Goal: Browse casually

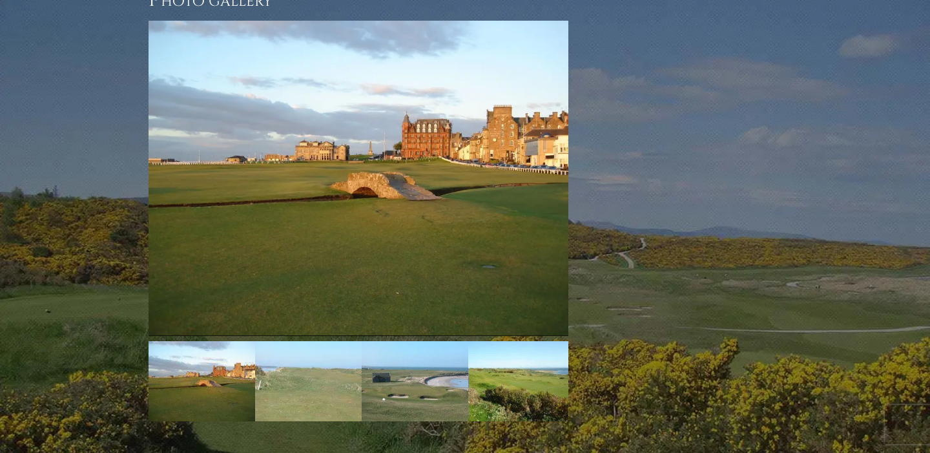
scroll to position [1973, 0]
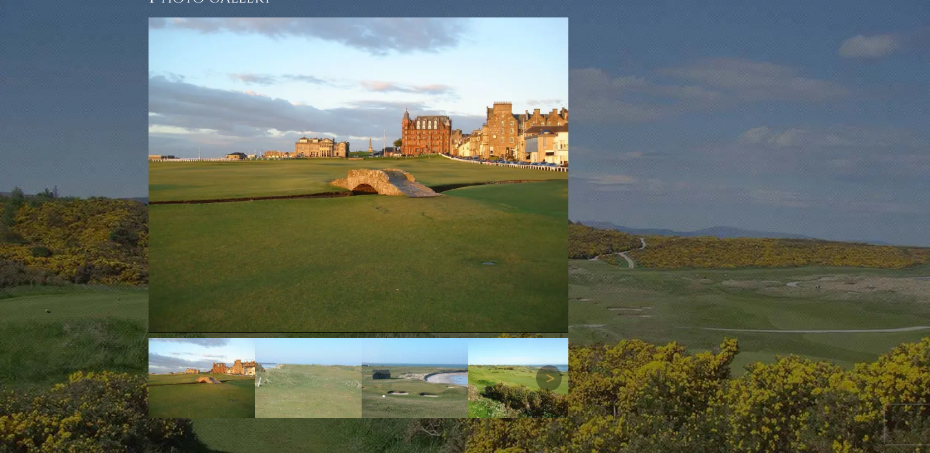
click at [345, 338] on img at bounding box center [308, 378] width 107 height 80
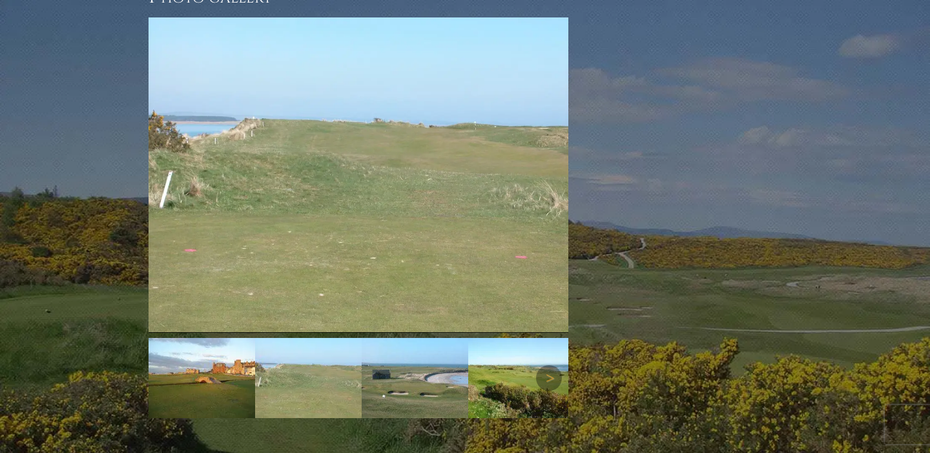
click at [427, 338] on img at bounding box center [415, 378] width 107 height 80
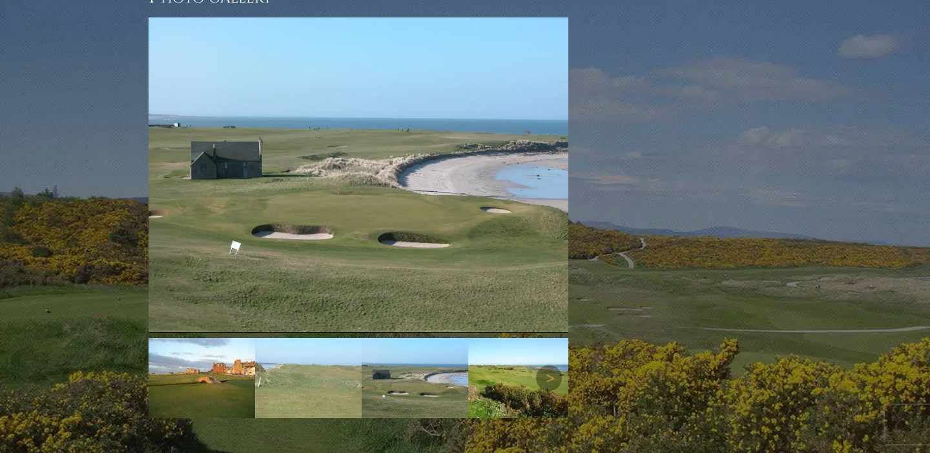
click at [504, 338] on img at bounding box center [521, 378] width 107 height 80
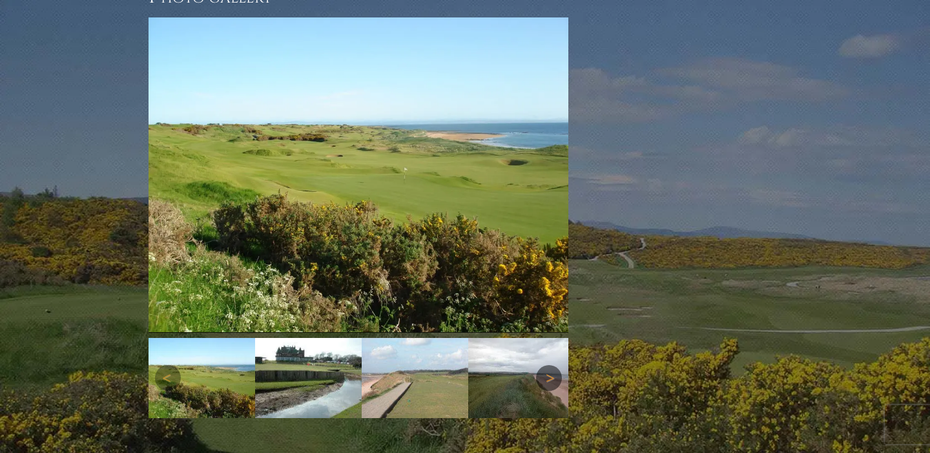
click at [554, 365] on link "Next" at bounding box center [549, 378] width 26 height 26
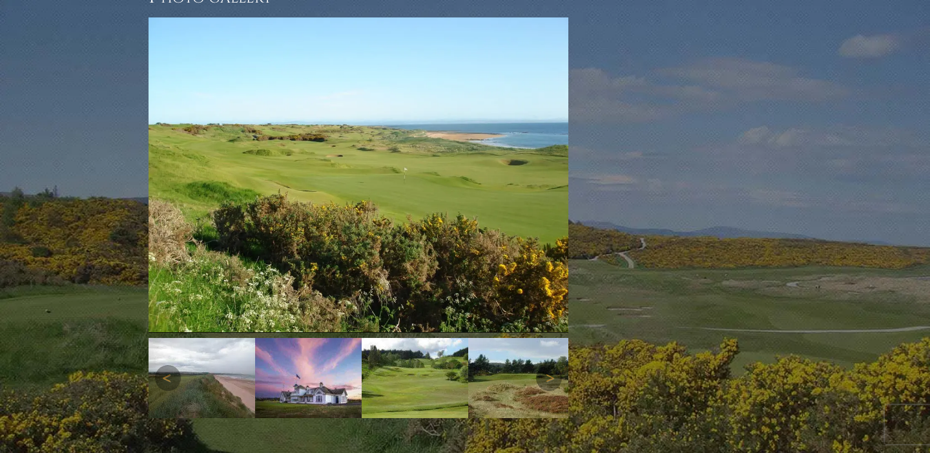
click at [206, 338] on img at bounding box center [201, 378] width 107 height 80
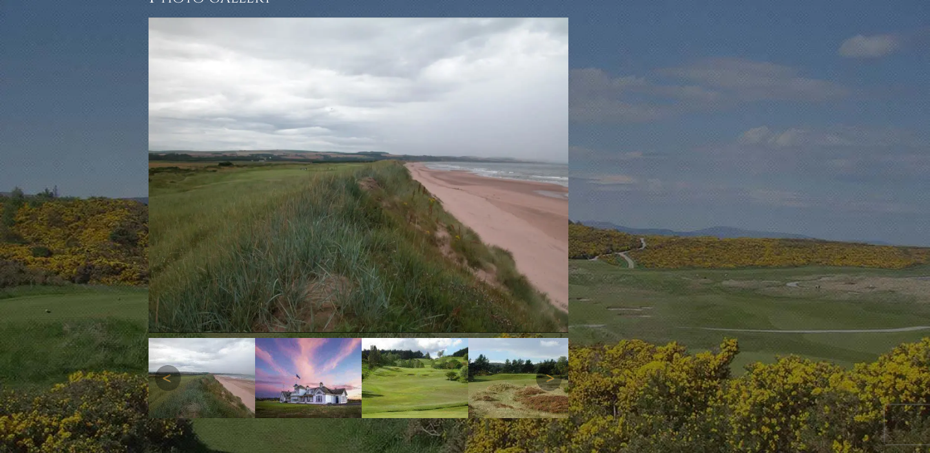
click at [295, 338] on img at bounding box center [308, 378] width 107 height 80
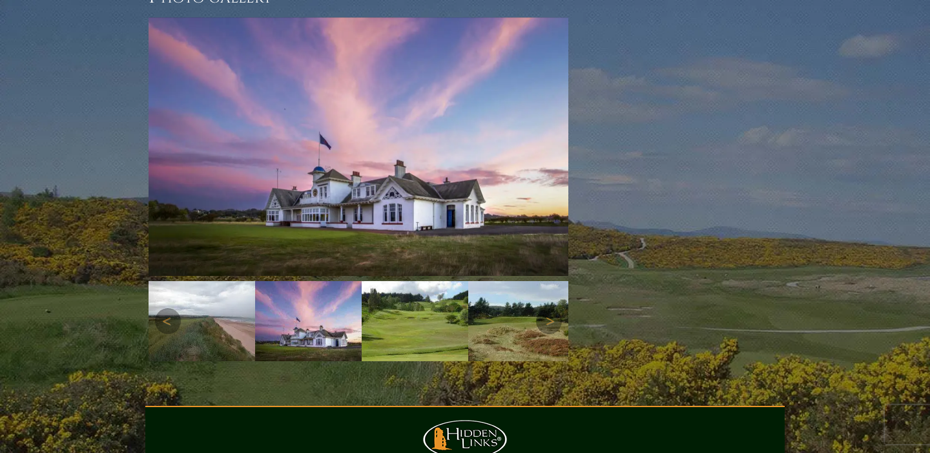
click at [412, 281] on img at bounding box center [415, 321] width 107 height 80
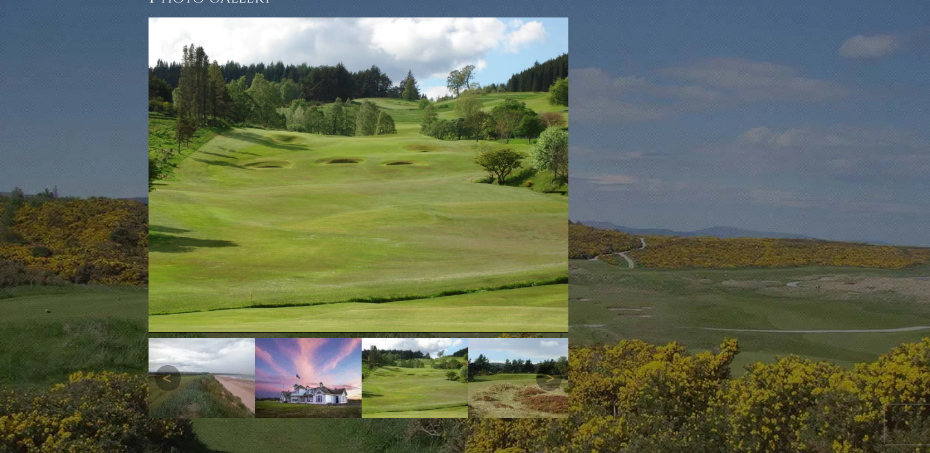
click at [513, 338] on img at bounding box center [521, 378] width 107 height 80
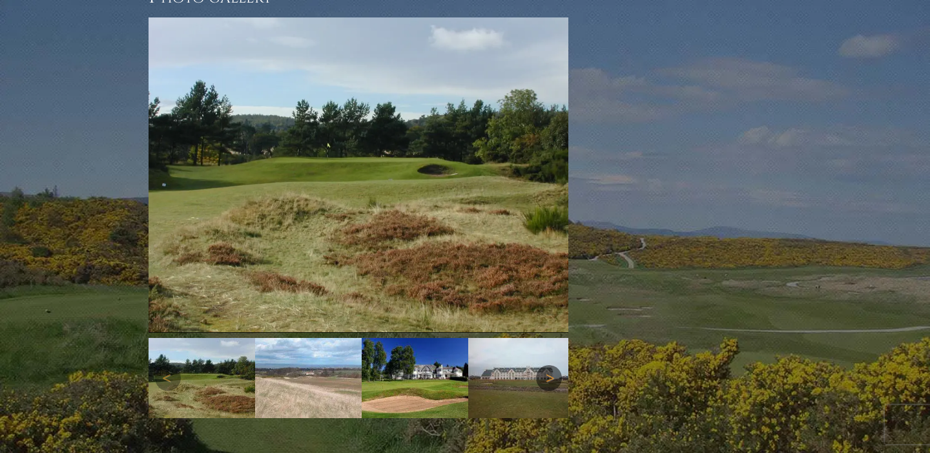
click at [560, 365] on link "Next" at bounding box center [549, 378] width 26 height 26
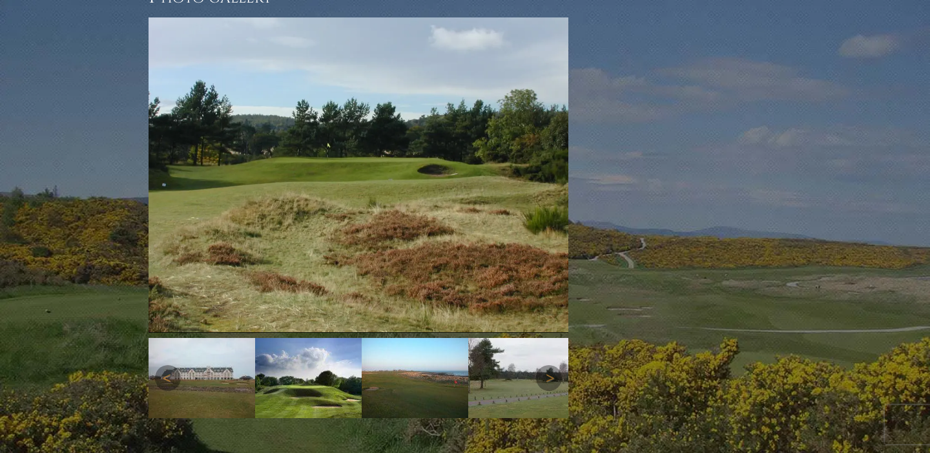
click at [311, 338] on img at bounding box center [308, 378] width 107 height 80
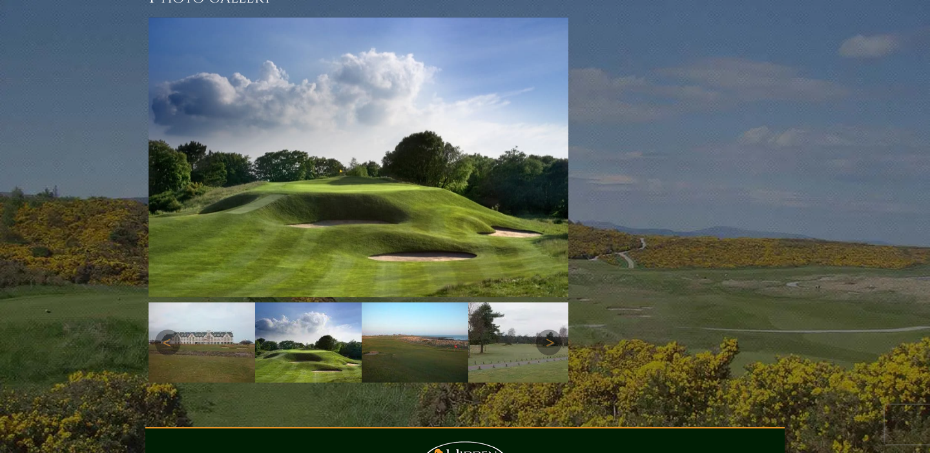
click at [396, 312] on img at bounding box center [415, 342] width 107 height 80
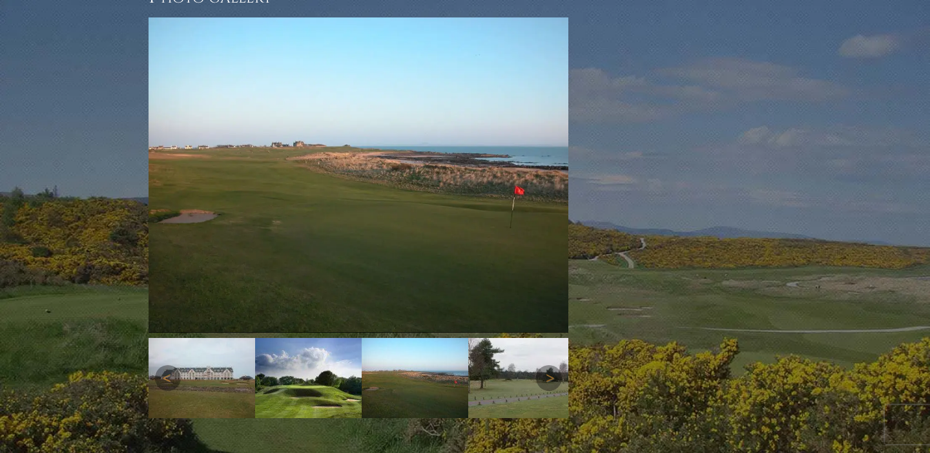
click at [512, 338] on img at bounding box center [521, 378] width 107 height 80
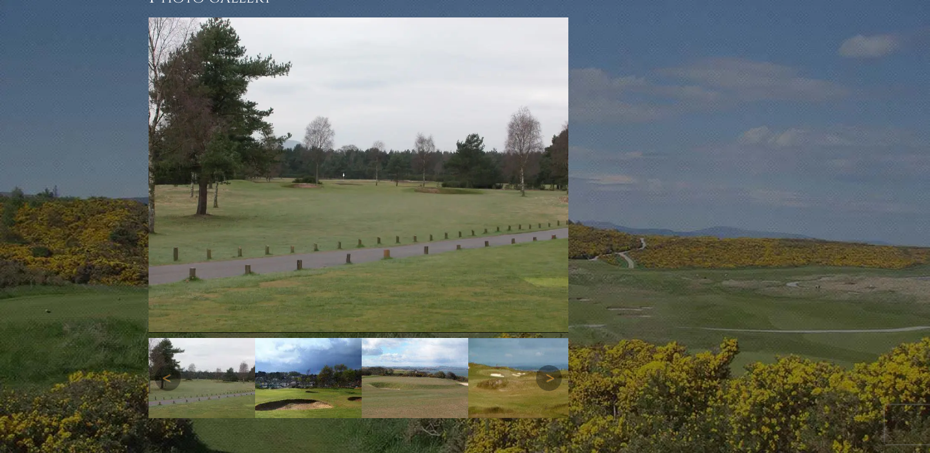
click at [518, 338] on img at bounding box center [521, 378] width 107 height 80
